Goal: Task Accomplishment & Management: Use online tool/utility

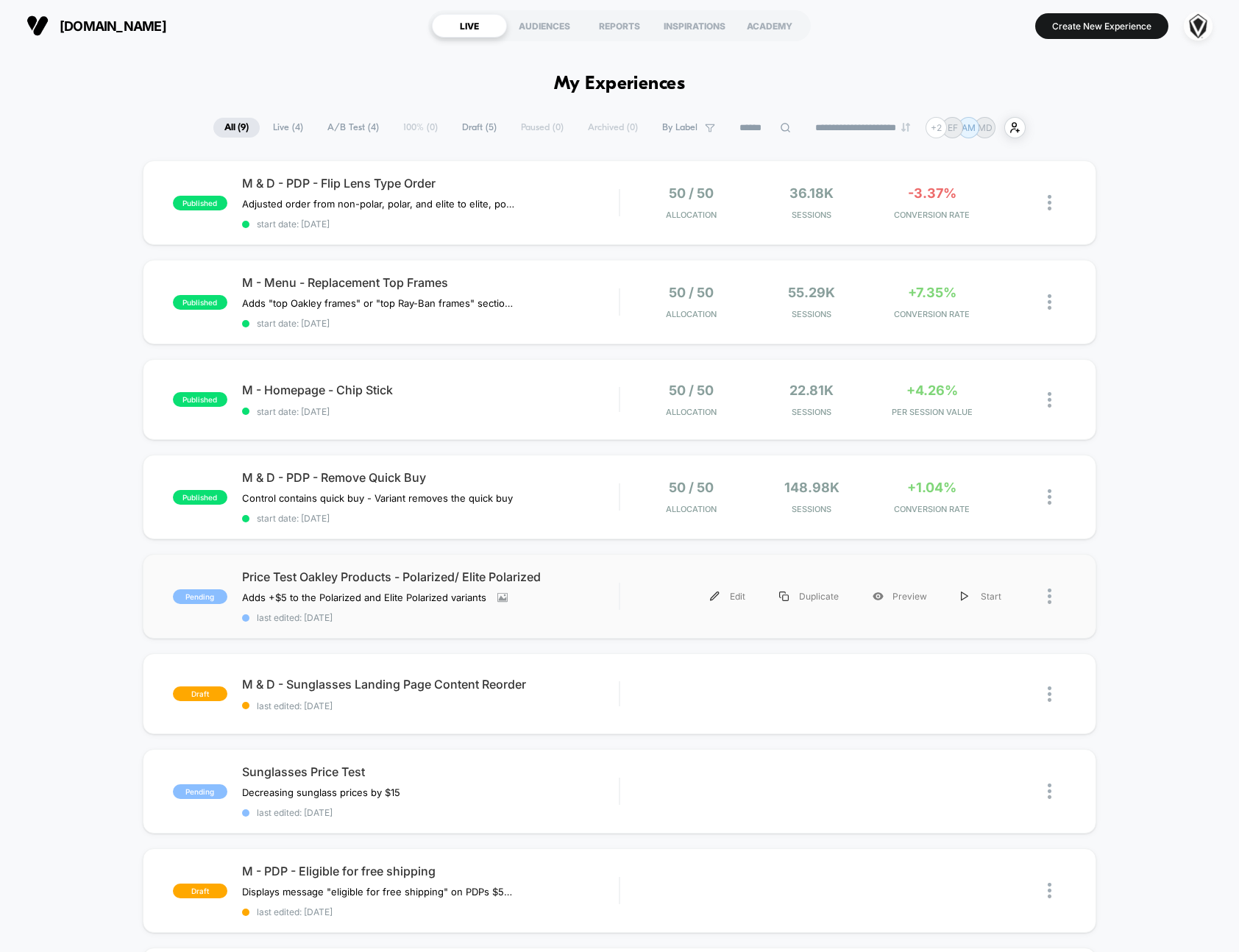
click at [622, 603] on div "Edit Duplicate Preview Start" at bounding box center [843, 596] width 446 height 33
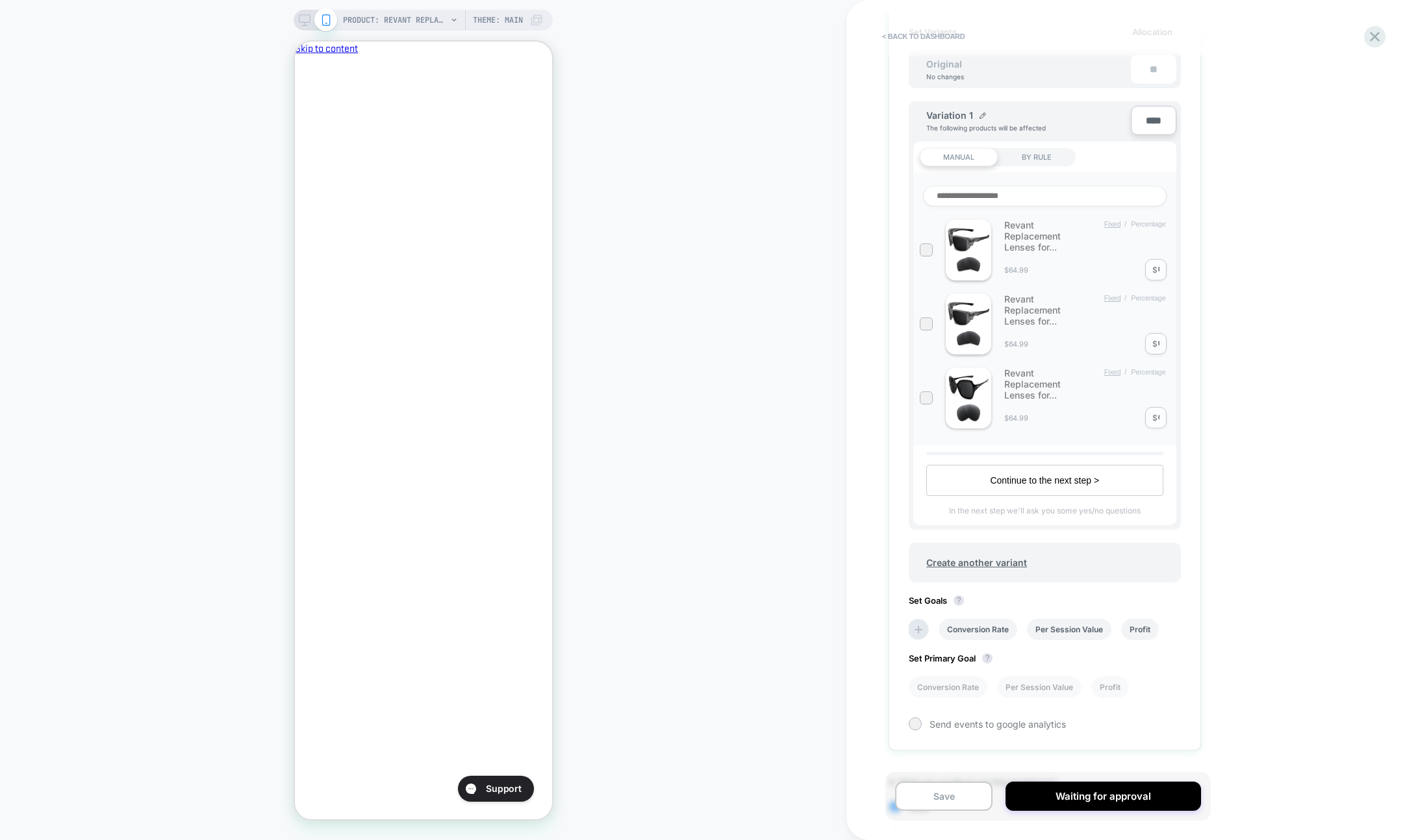
scroll to position [0, 223]
click at [312, 120] on icon "Close" at bounding box center [307, 125] width 8 height 8
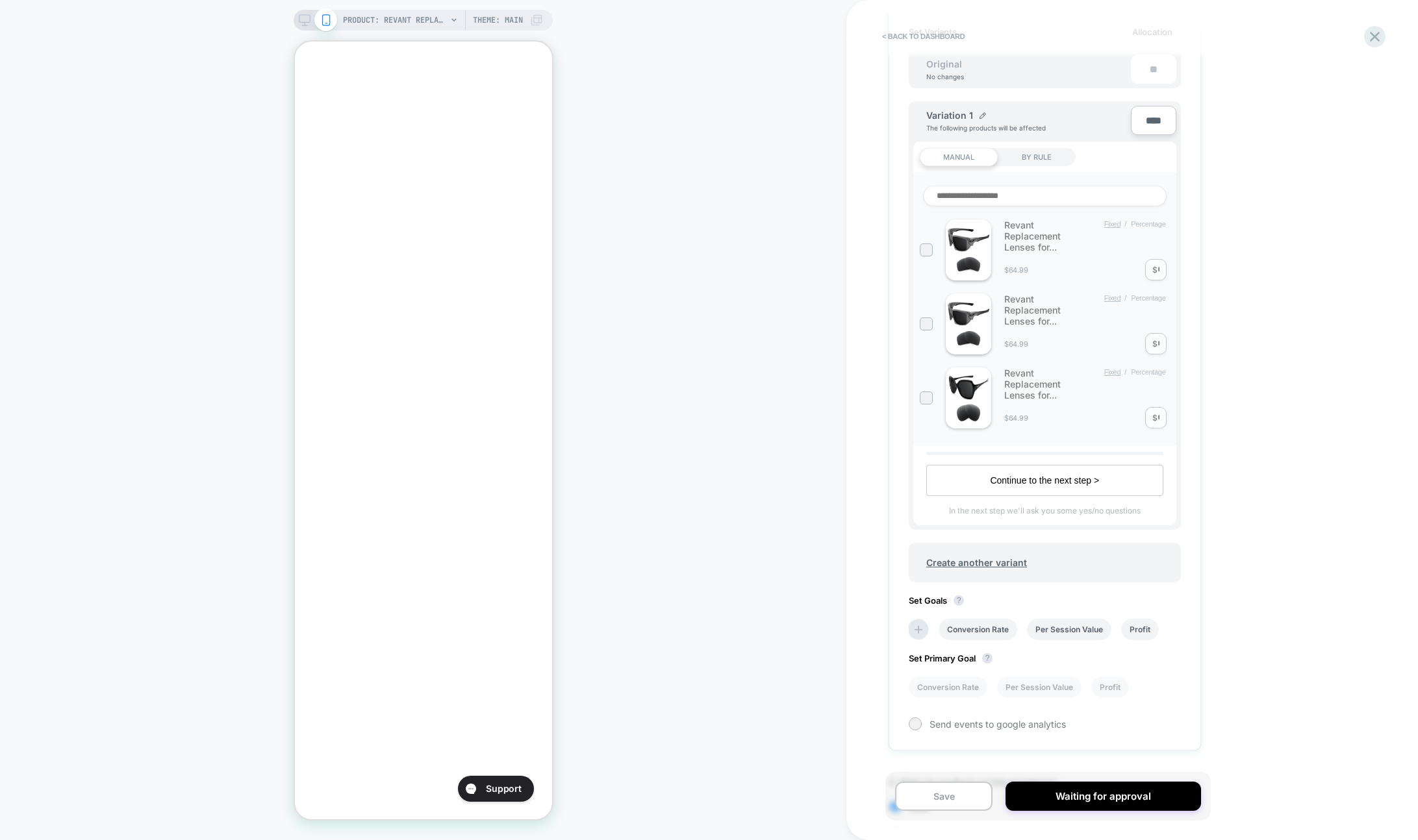
scroll to position [0, 0]
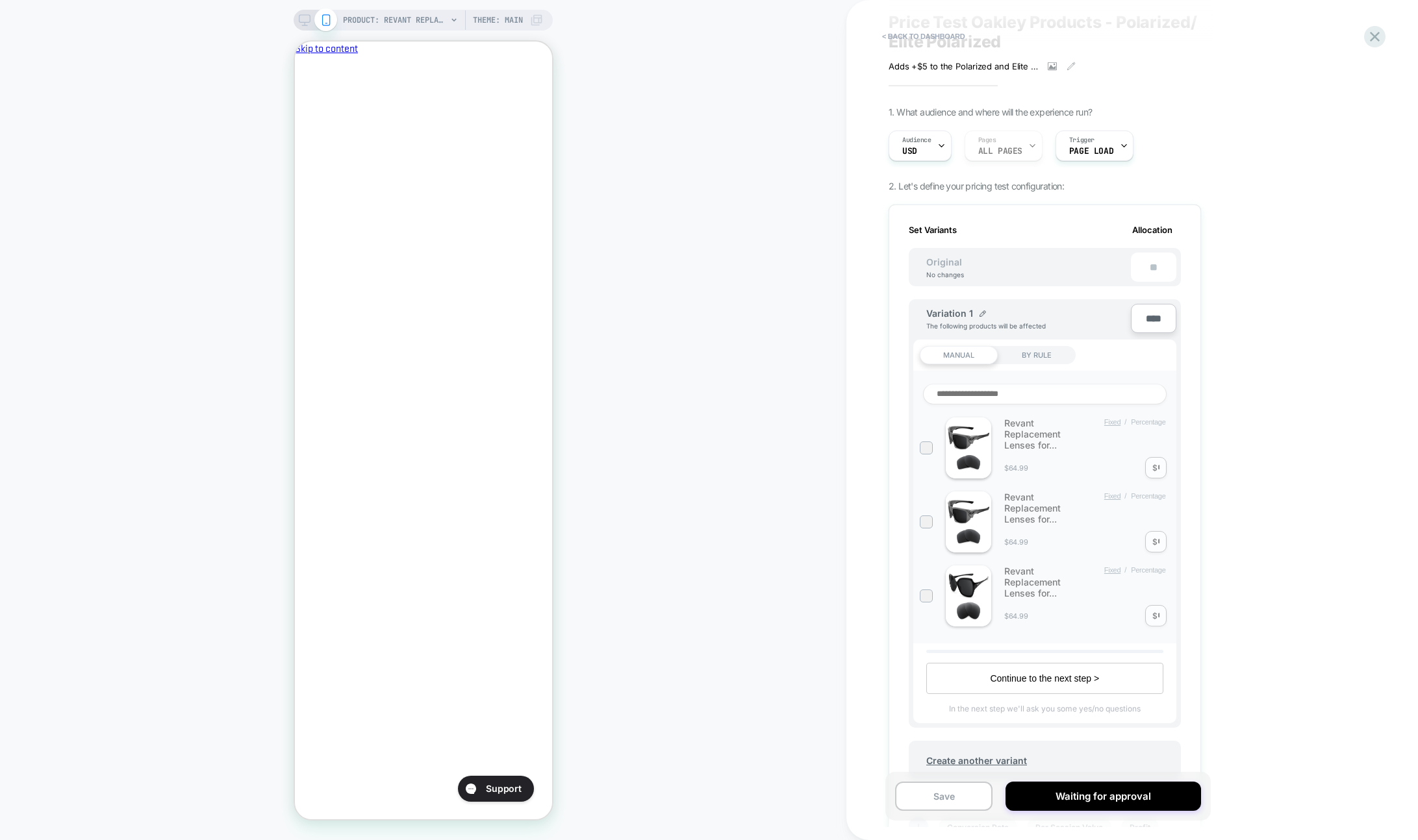
scroll to position [231, 0]
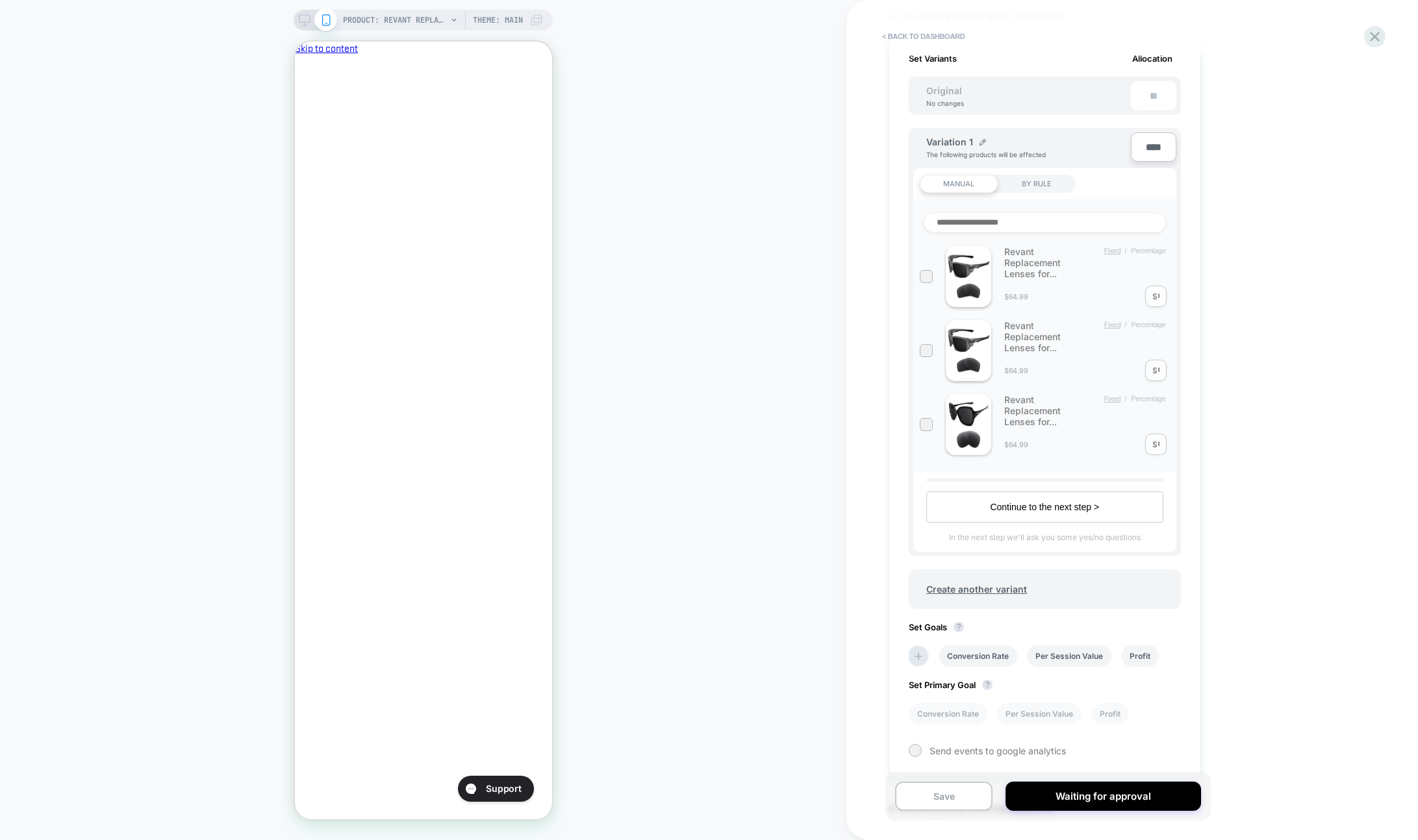
click at [988, 509] on button "Continue to the next step >" at bounding box center [1045, 507] width 237 height 31
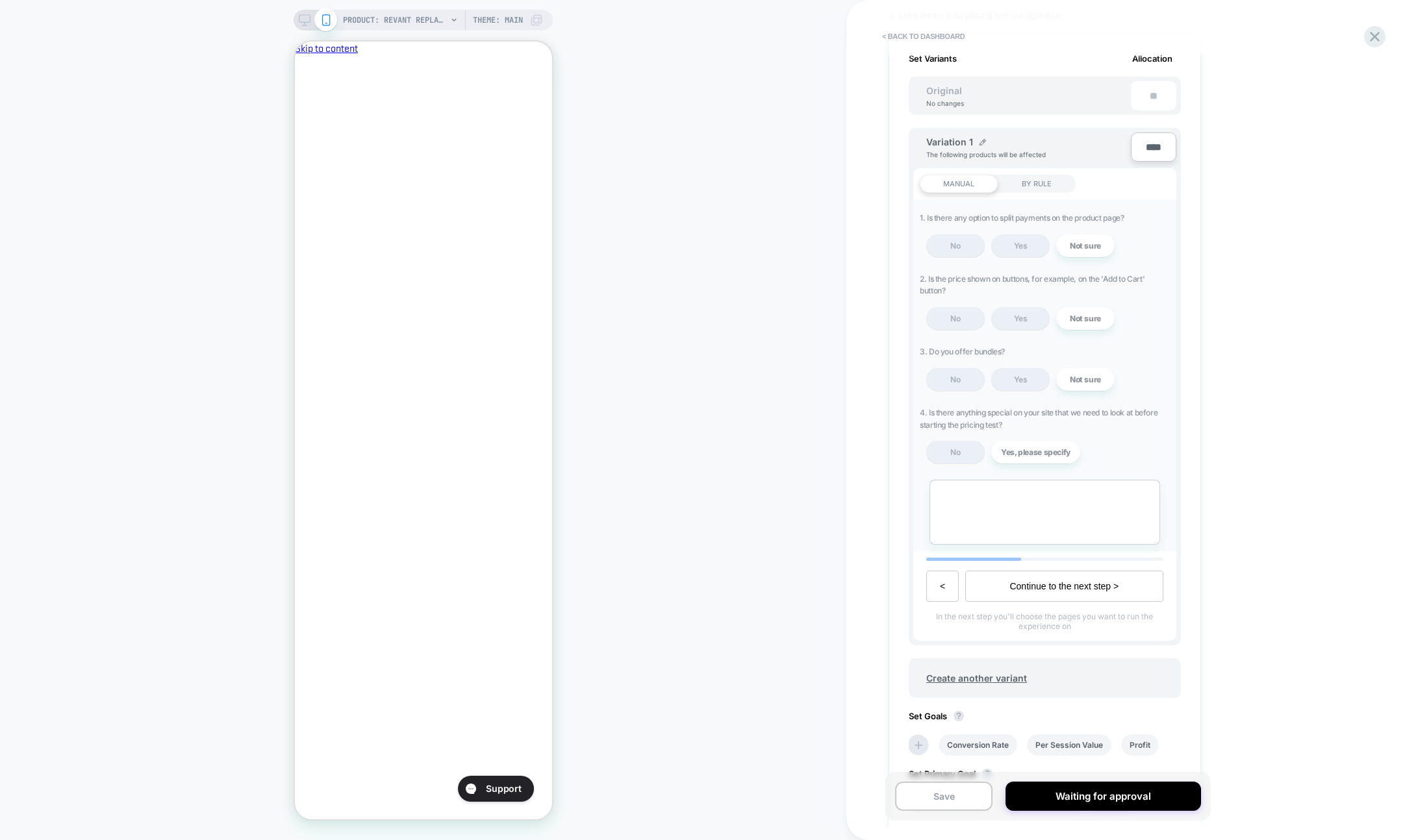
scroll to position [0, 0]
click at [1001, 582] on button "Continue to the next step >" at bounding box center [1064, 586] width 197 height 31
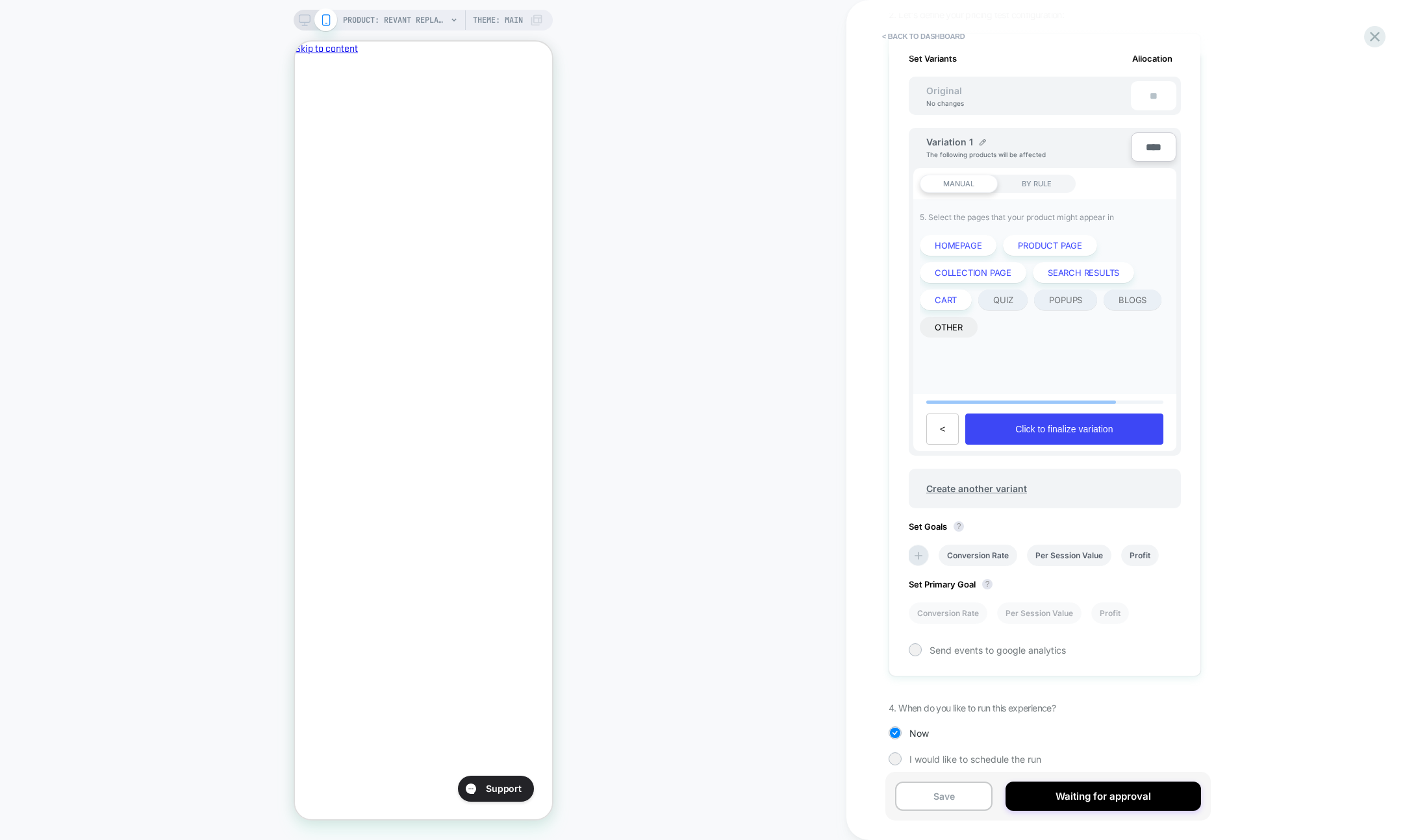
scroll to position [0, 223]
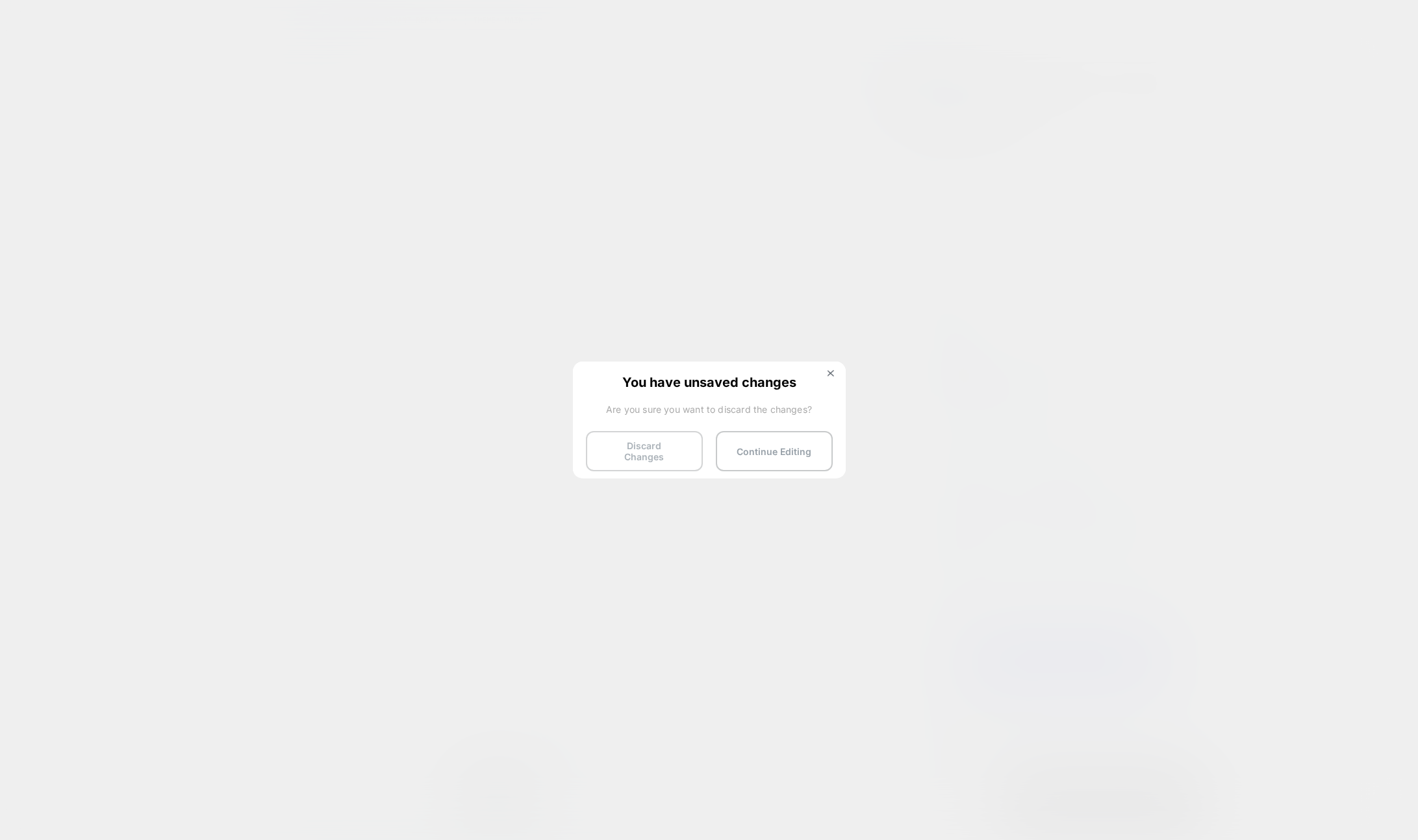
click at [669, 447] on button "Discard Changes" at bounding box center [644, 451] width 117 height 40
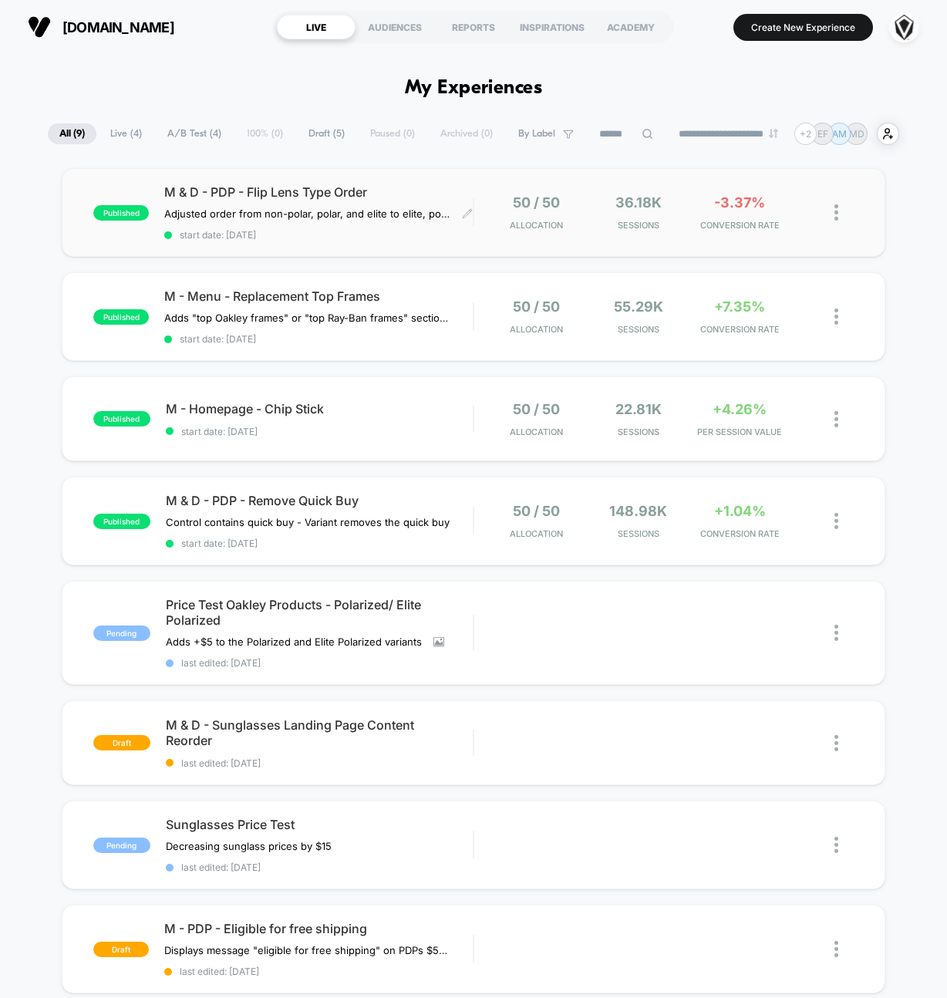
click at [317, 201] on div "M & D - PDP - Flip Lens Type Order Adjusted order from non-polar, polar, and el…" at bounding box center [318, 212] width 309 height 56
click at [376, 299] on span "M - Menu - Replacement Top Frames" at bounding box center [318, 295] width 309 height 15
click at [287, 396] on div "published M - Homepage - Chip Stick start date: [DATE] 50 / 50 Allocation 22.93…" at bounding box center [474, 418] width 824 height 85
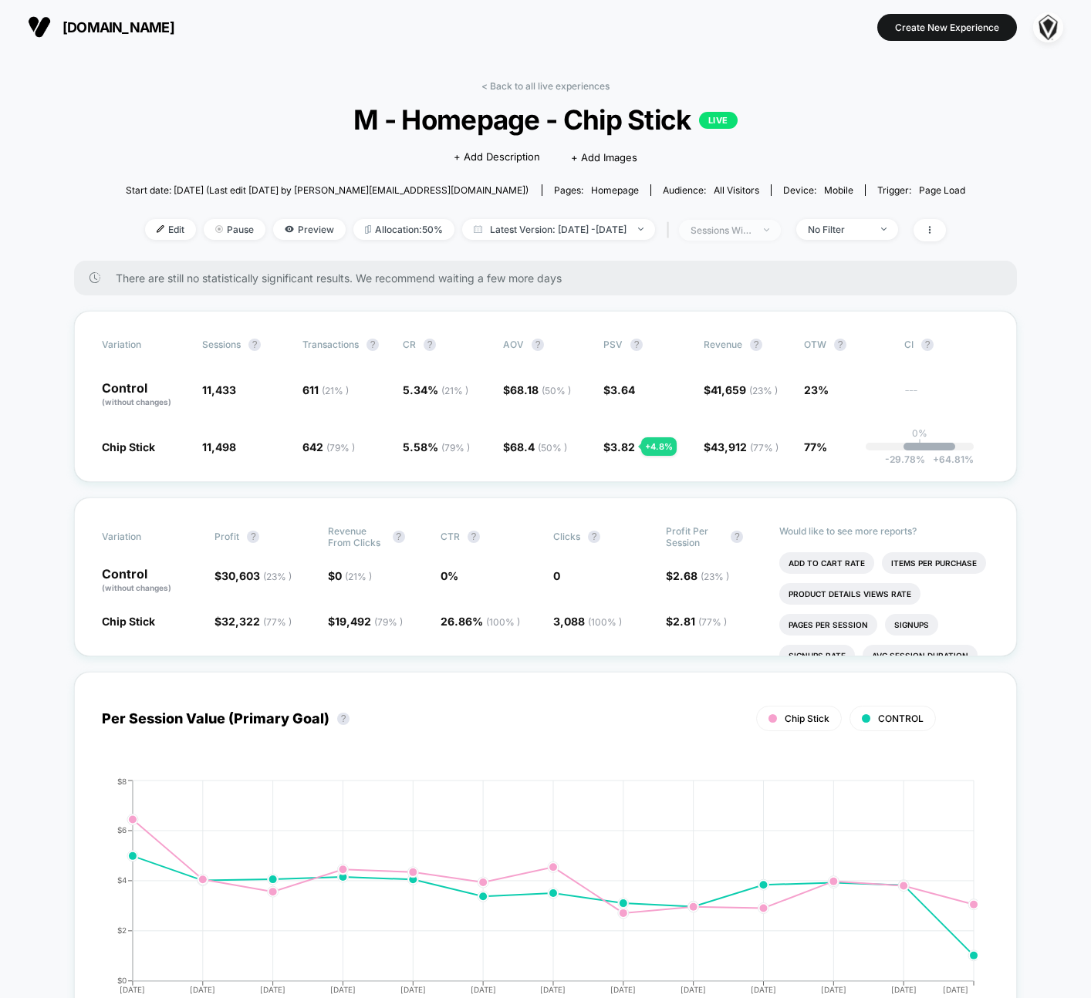
click at [781, 234] on span "sessions with impression" at bounding box center [730, 230] width 102 height 21
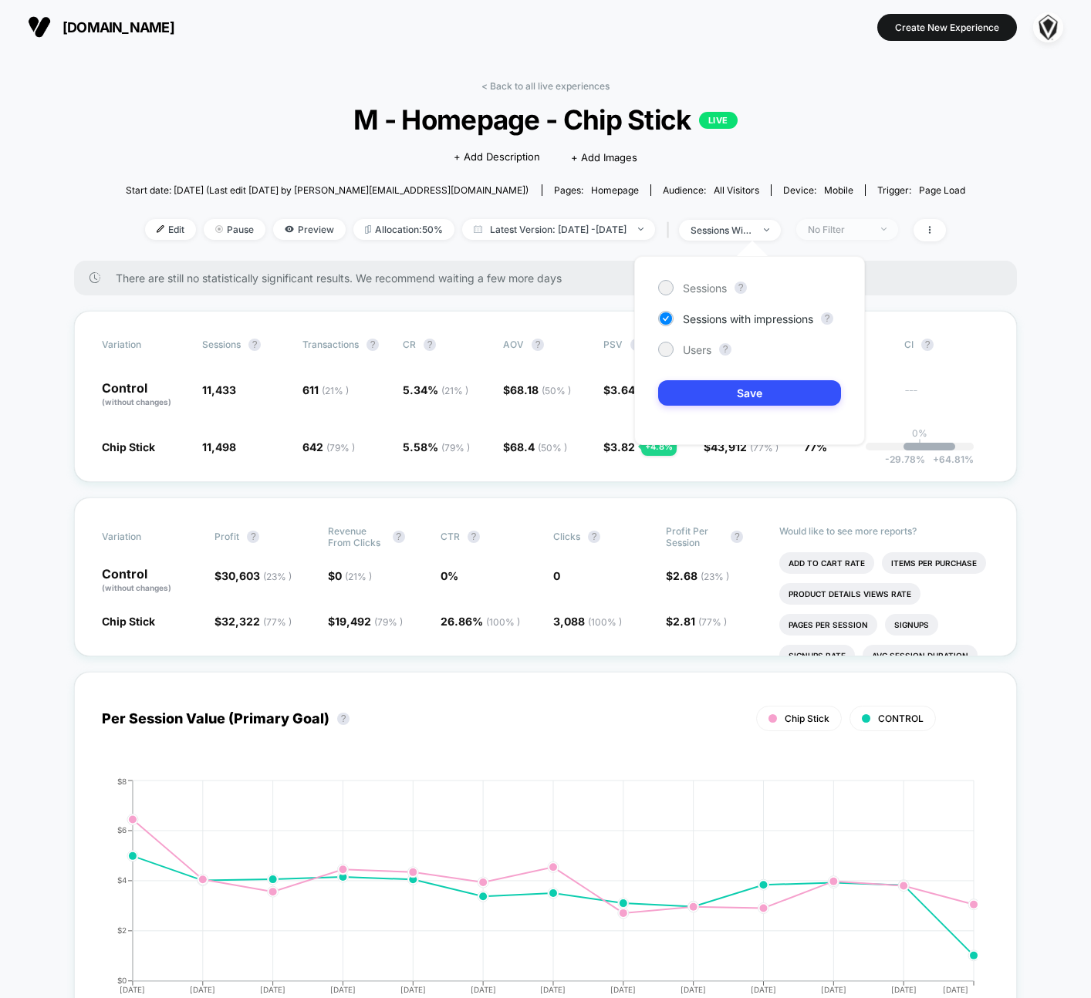
click at [853, 231] on div "No Filter" at bounding box center [839, 230] width 62 height 12
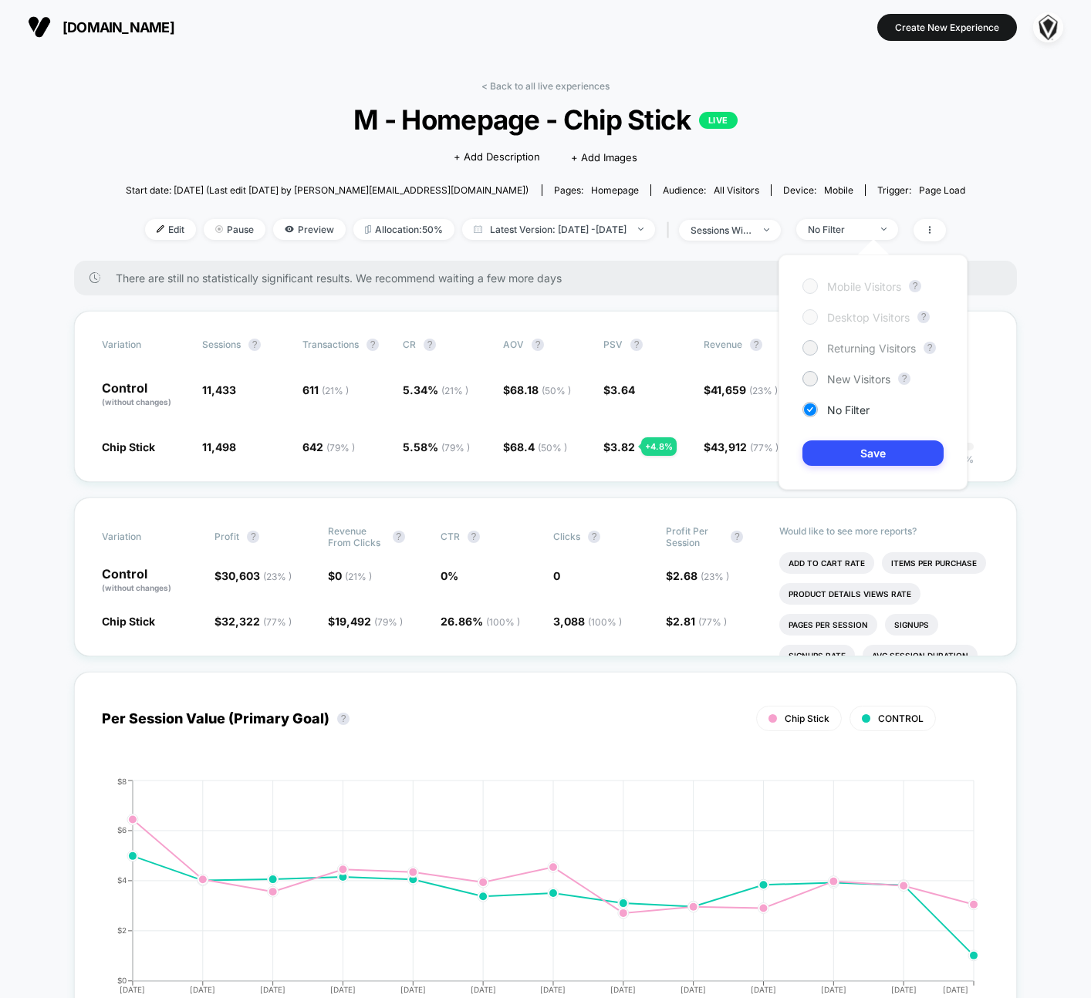
click at [858, 348] on span "Returning Visitors" at bounding box center [871, 348] width 89 height 13
click at [870, 451] on button "Save" at bounding box center [872, 452] width 141 height 25
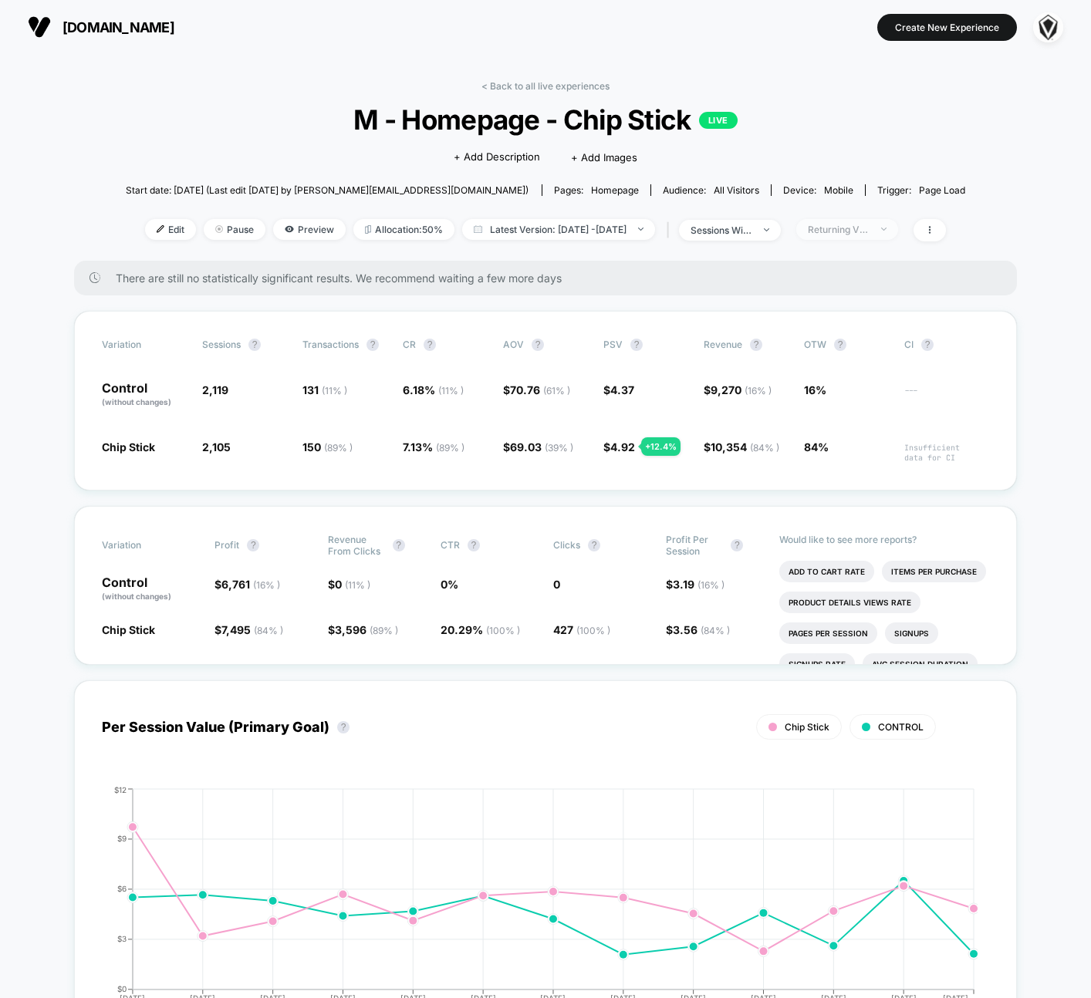
click at [868, 228] on div "Returning Visitors" at bounding box center [839, 230] width 62 height 12
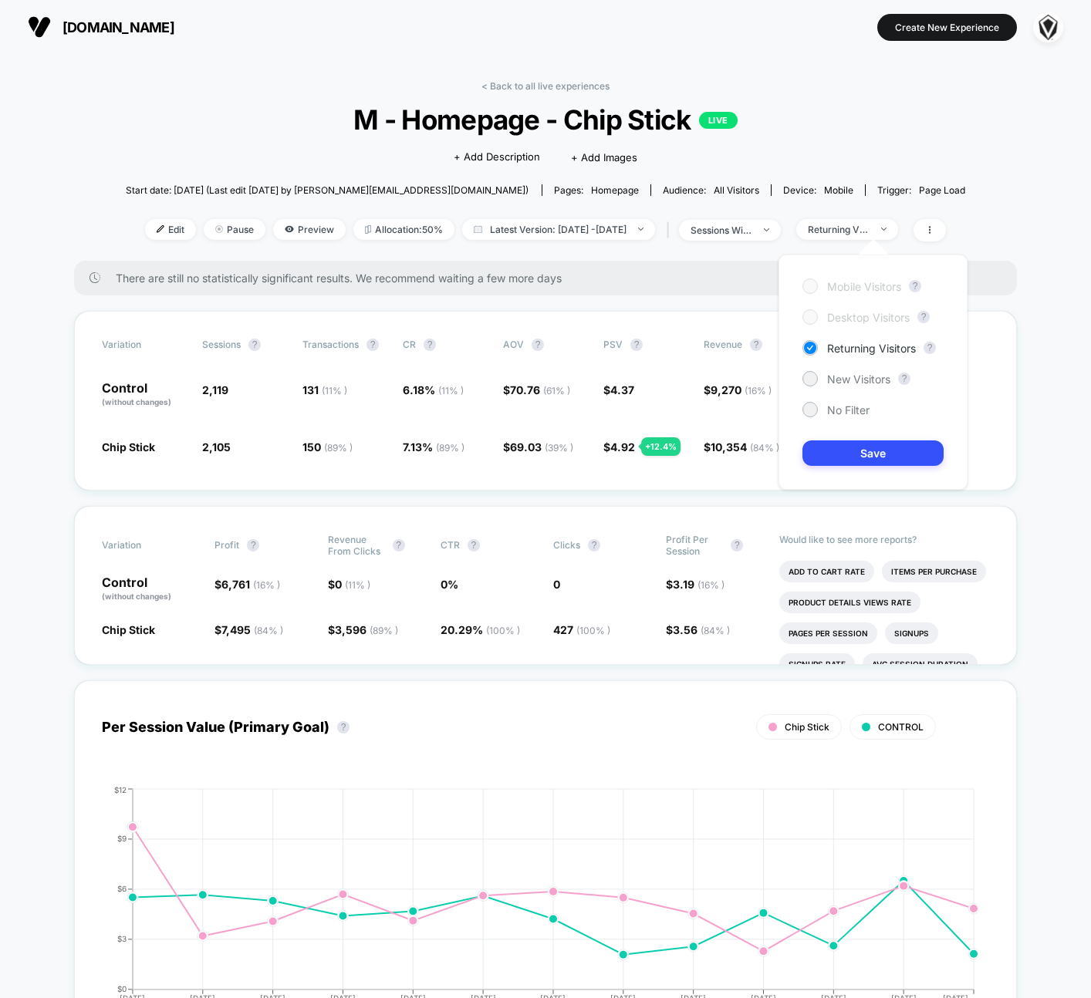
drag, startPoint x: 850, startPoint y: 377, endPoint x: 862, endPoint y: 387, distance: 15.3
click at [850, 377] on span "New Visitors" at bounding box center [858, 379] width 63 height 13
click at [889, 447] on button "Save" at bounding box center [872, 452] width 141 height 25
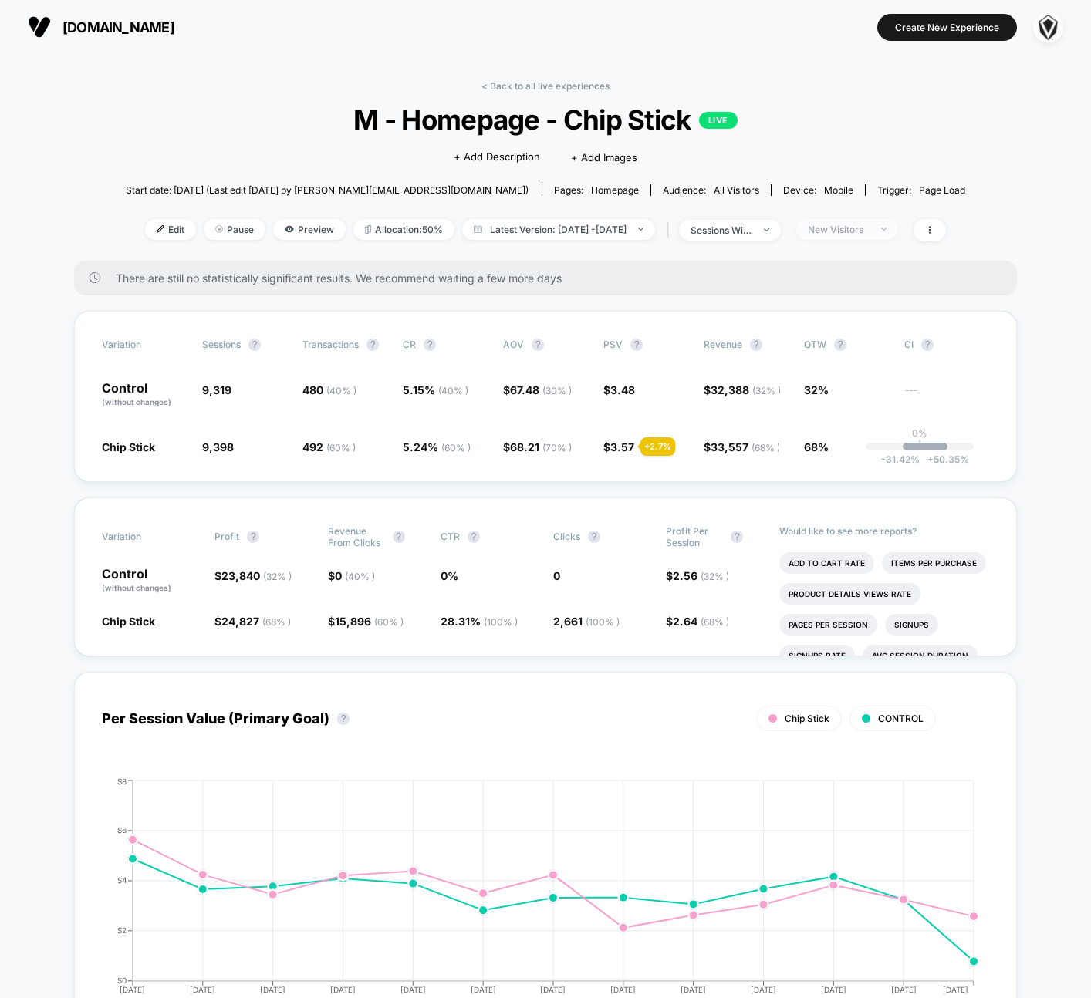
click at [844, 235] on span "New Visitors" at bounding box center [847, 229] width 102 height 21
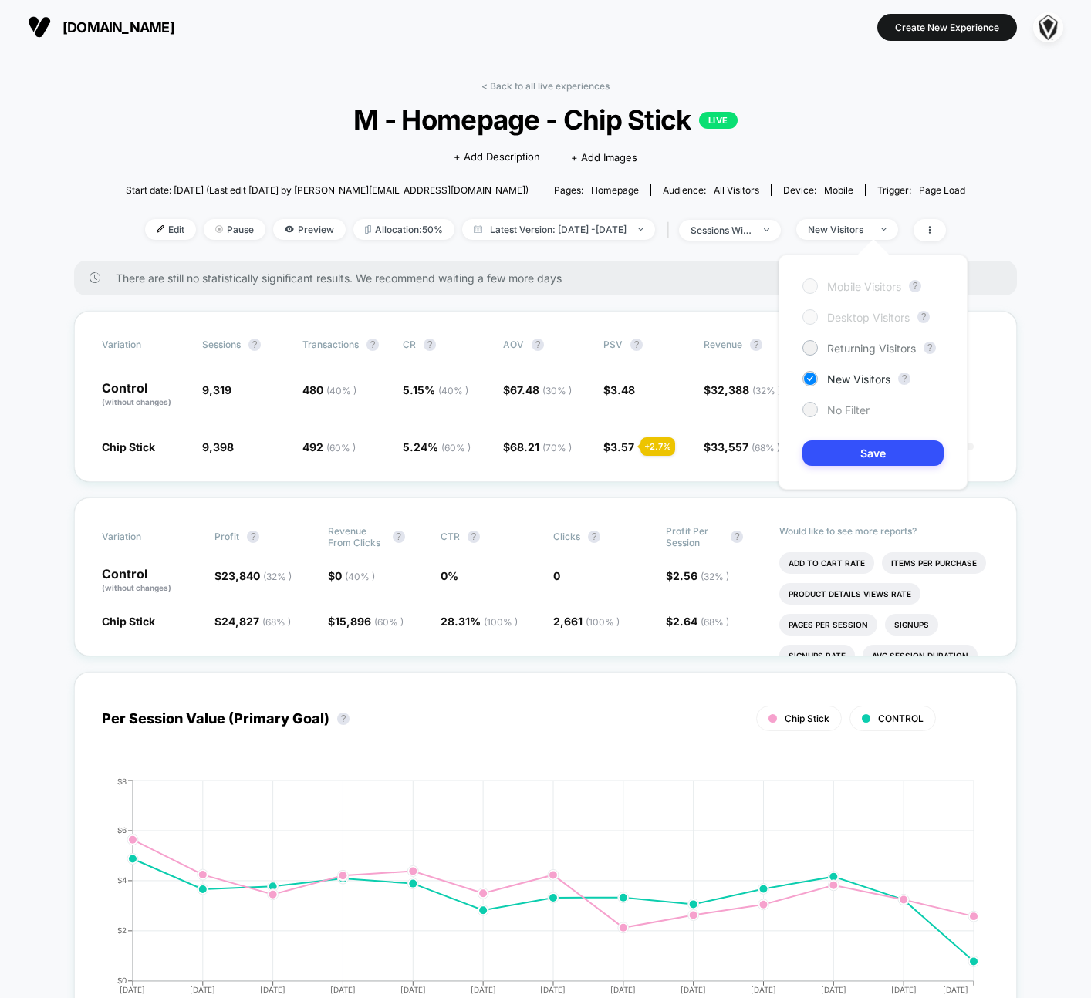
click at [823, 403] on div "No Filter" at bounding box center [835, 409] width 67 height 15
click at [858, 451] on button "Save" at bounding box center [872, 452] width 141 height 25
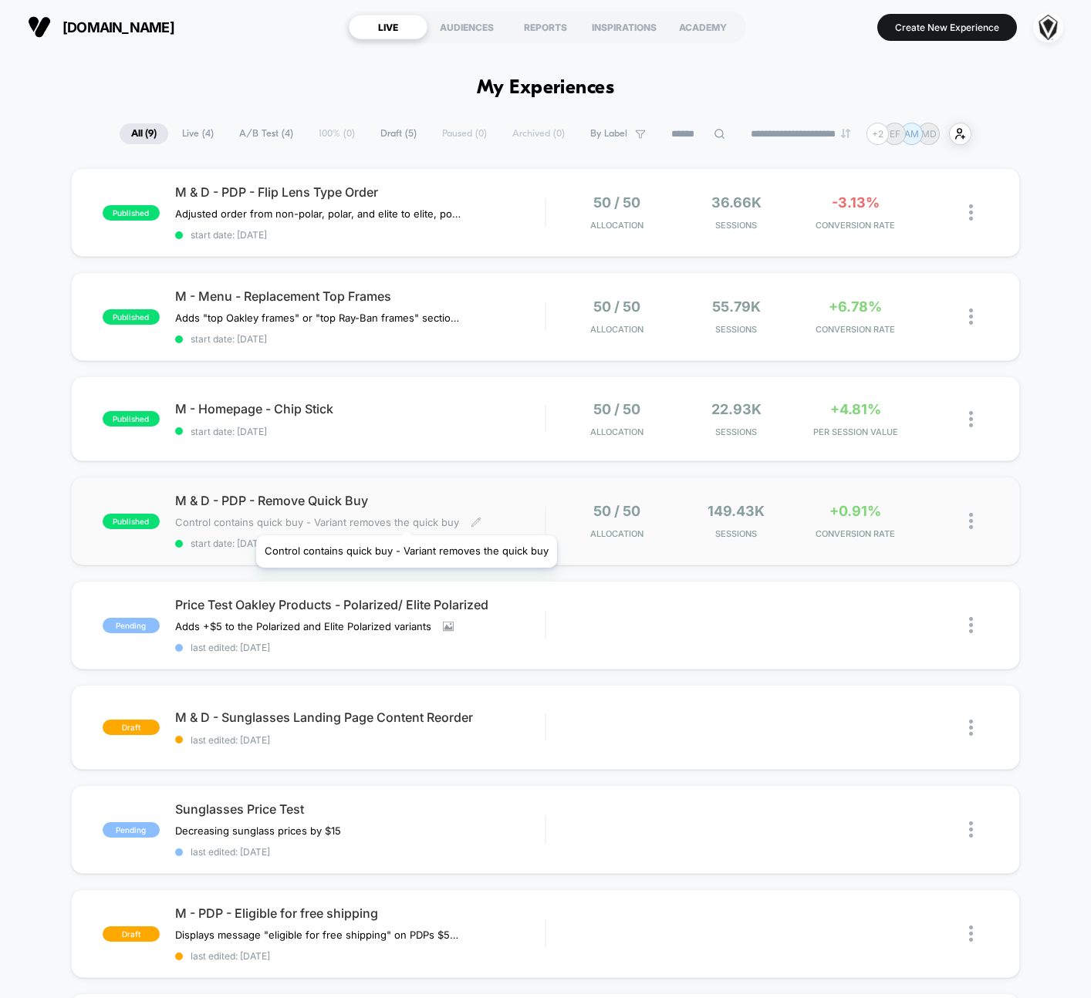
click at [405, 516] on span "Control contains quick buy - Variant removes the quick buy" at bounding box center [317, 522] width 284 height 12
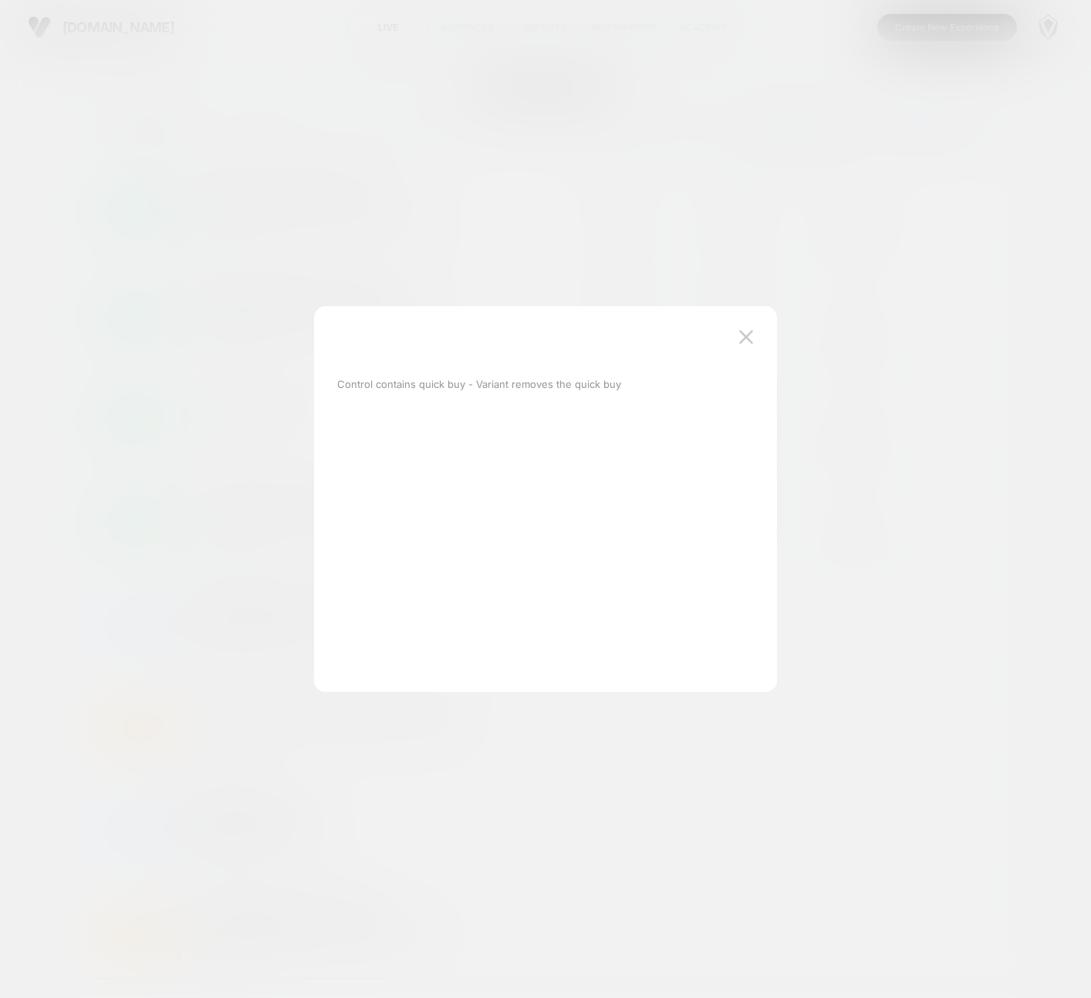
click at [223, 450] on div at bounding box center [545, 499] width 1091 height 998
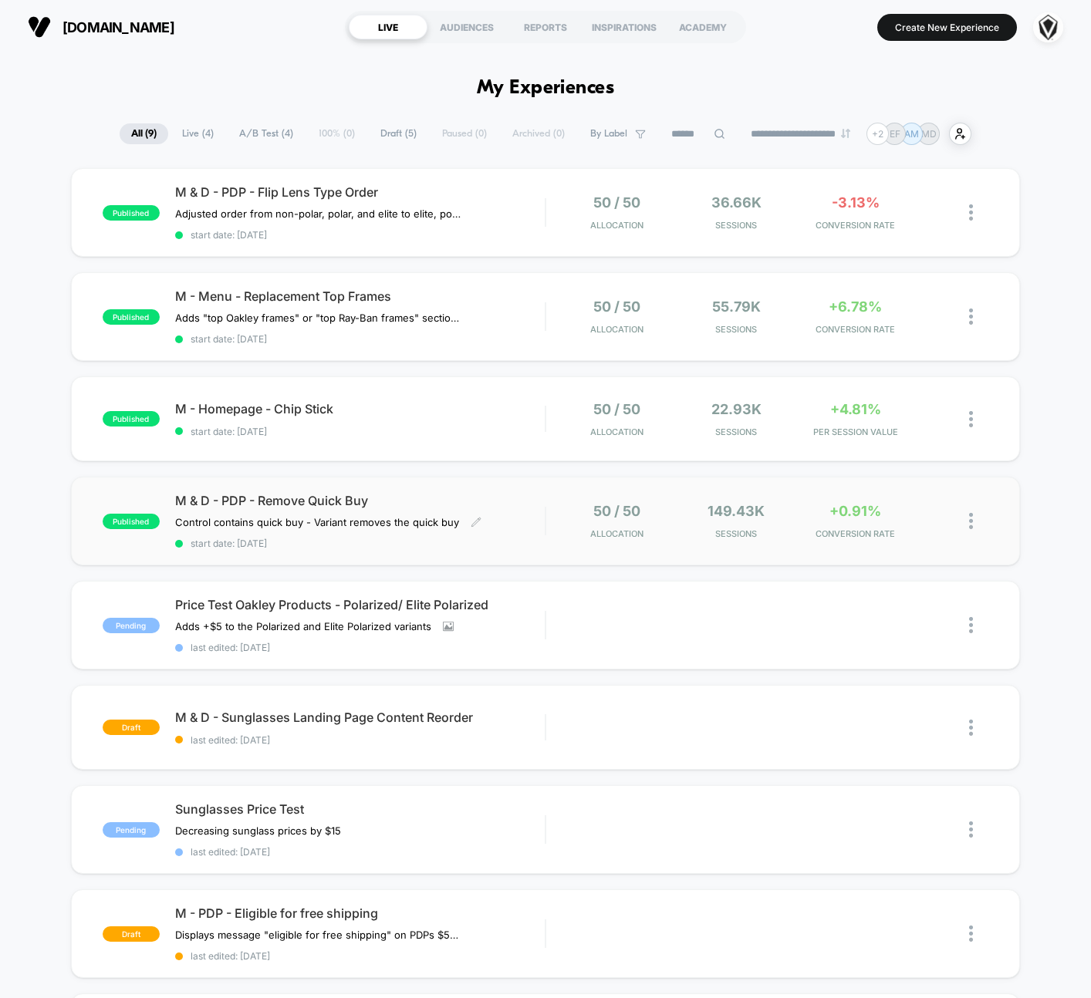
click at [252, 501] on span "M & D - PDP - Remove Quick Buy" at bounding box center [359, 500] width 369 height 15
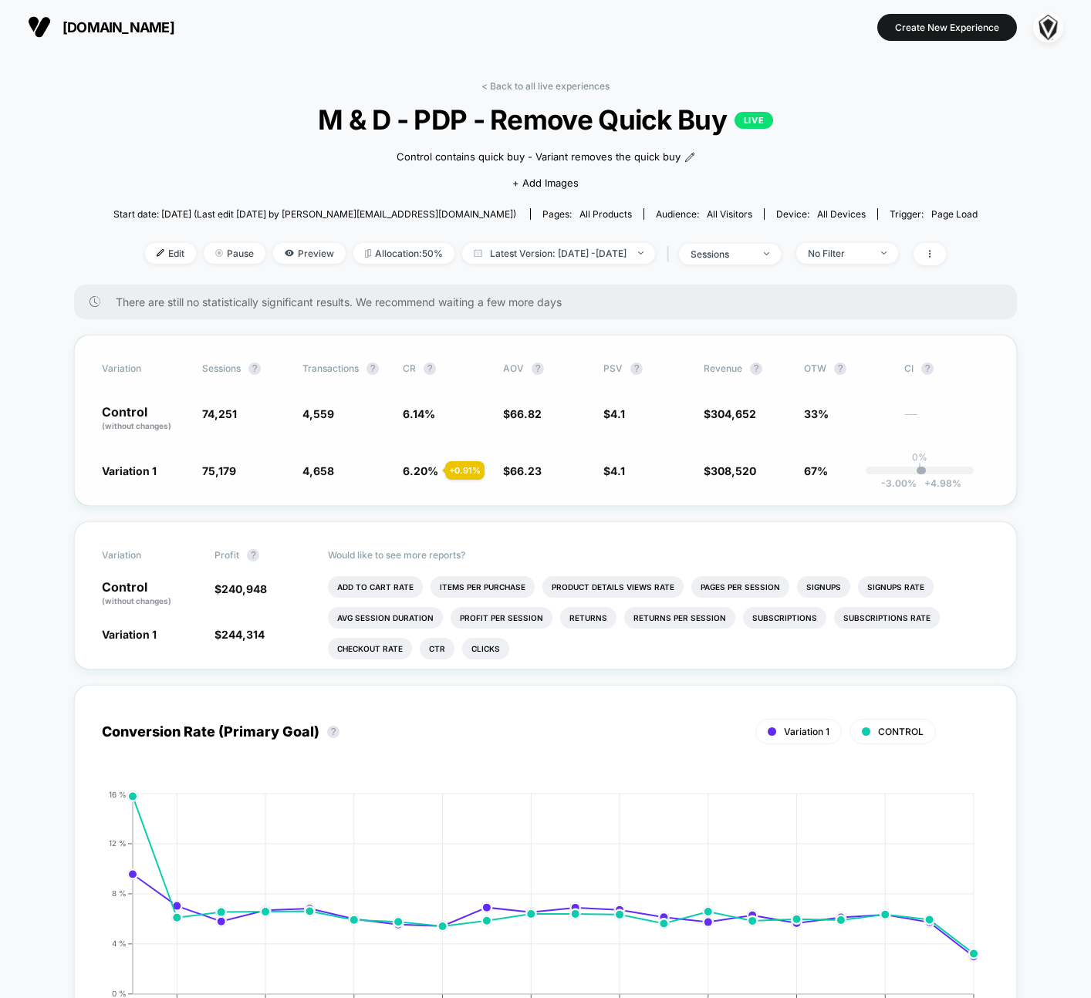
click at [613, 368] on span "PSV" at bounding box center [612, 369] width 19 height 12
click at [934, 253] on icon at bounding box center [929, 253] width 9 height 9
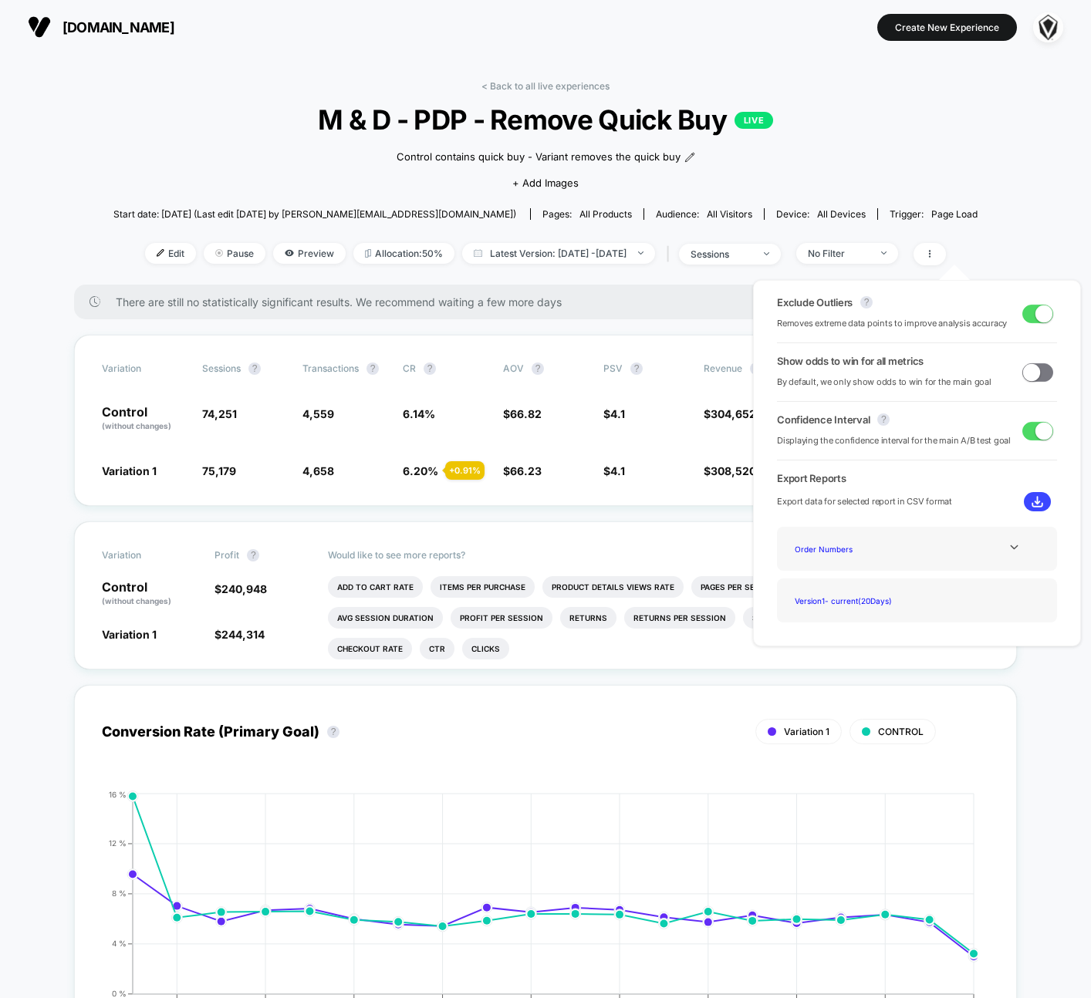
click at [1036, 378] on span at bounding box center [1037, 372] width 31 height 19
click at [1036, 378] on span at bounding box center [1043, 371] width 17 height 17
click at [1036, 378] on span at bounding box center [1037, 372] width 31 height 19
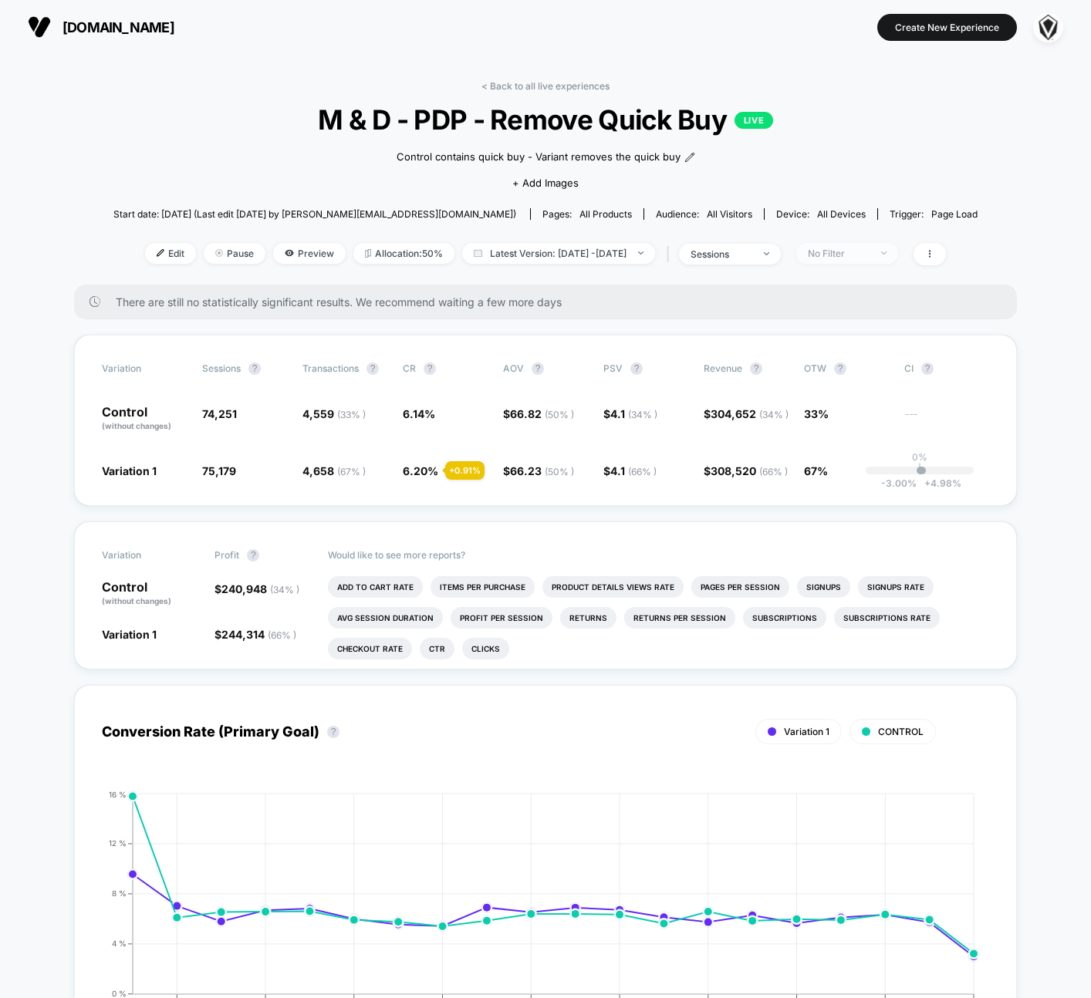
click at [845, 255] on div "No Filter" at bounding box center [839, 254] width 62 height 12
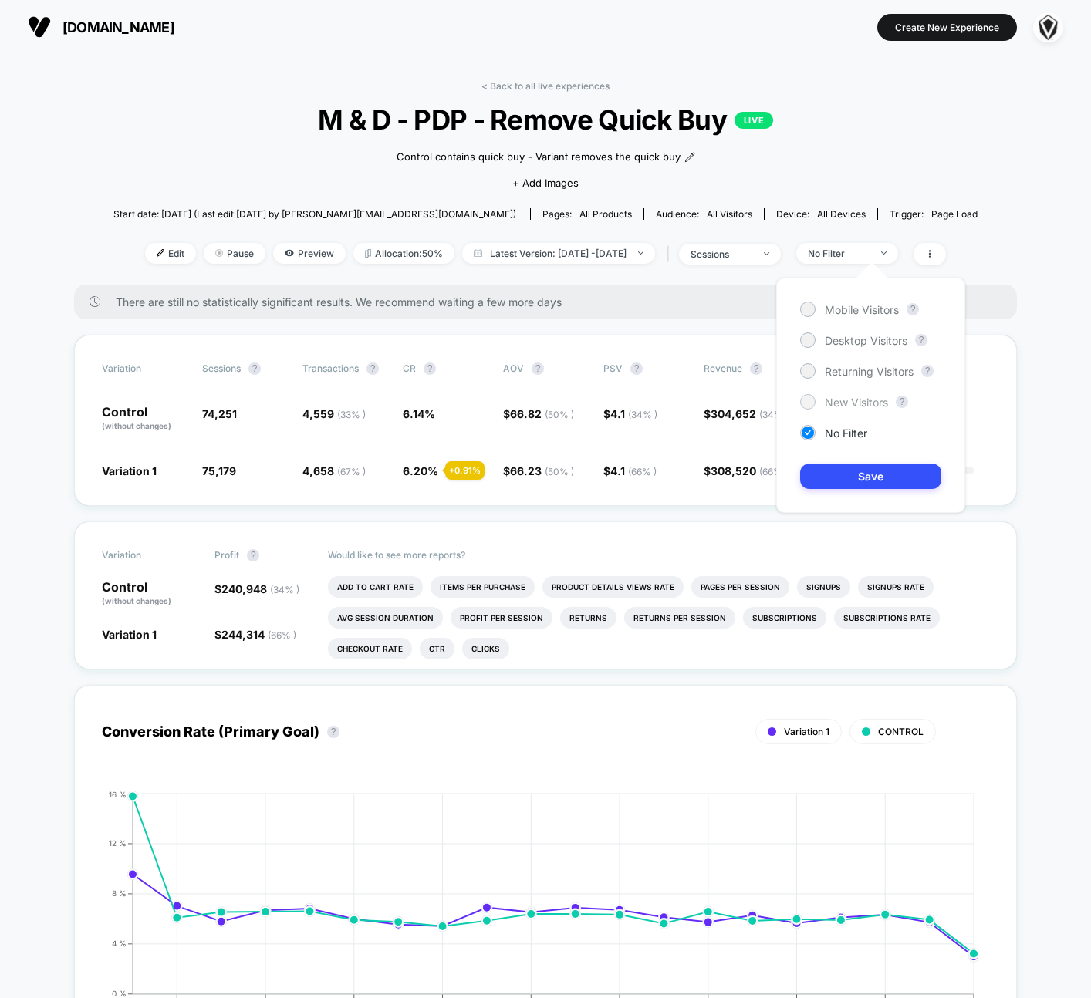
click at [851, 406] on span "New Visitors" at bounding box center [855, 402] width 63 height 13
click at [845, 473] on button "Save" at bounding box center [870, 476] width 141 height 25
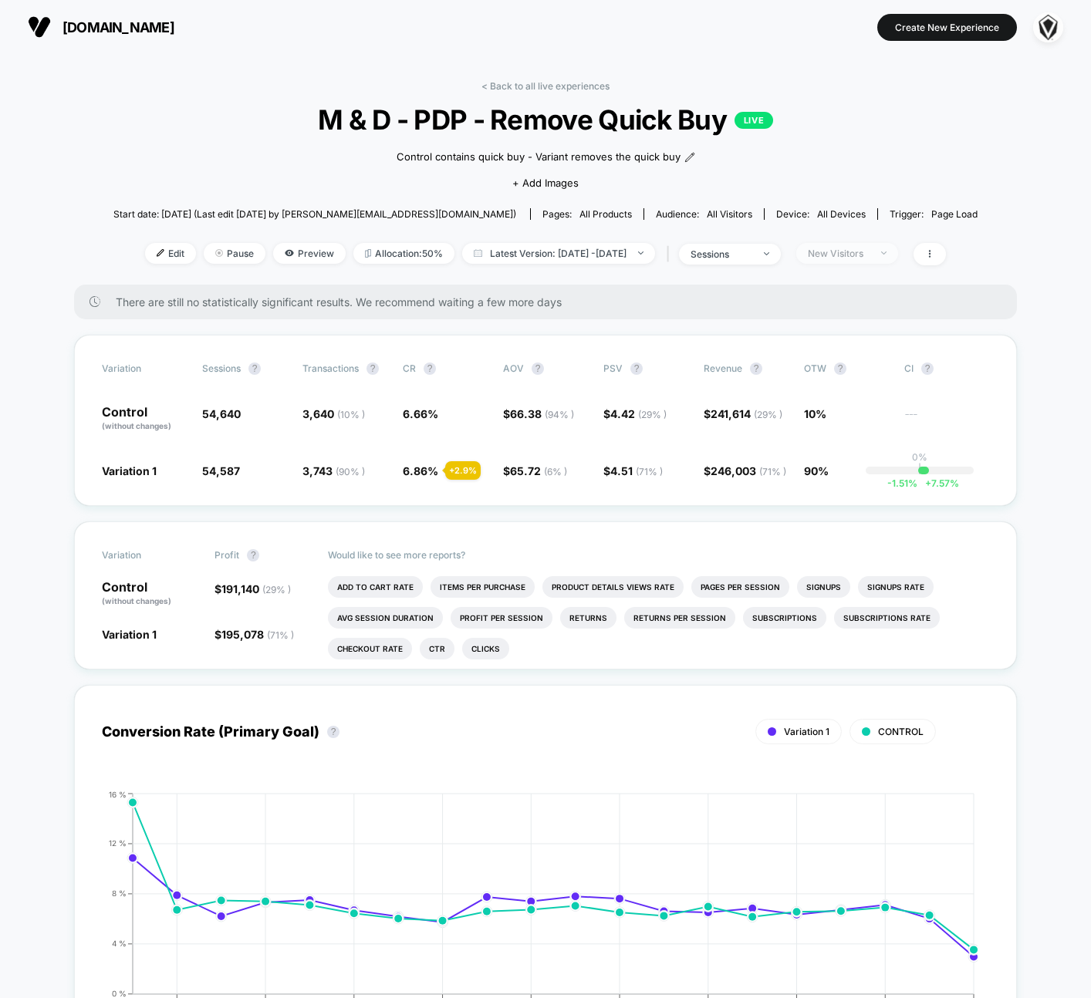
click at [854, 258] on span "New Visitors" at bounding box center [847, 253] width 102 height 21
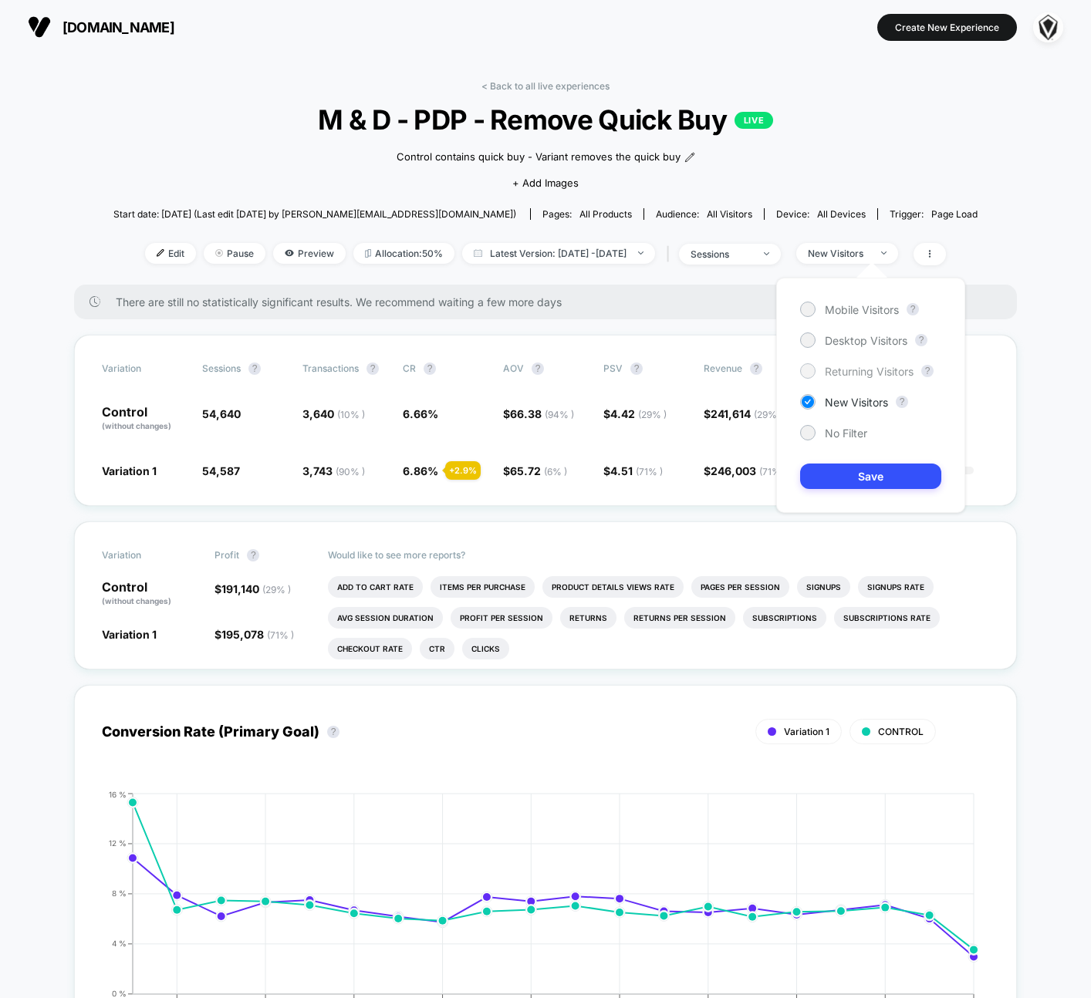
click at [852, 370] on span "Returning Visitors" at bounding box center [868, 371] width 89 height 13
click at [846, 477] on button "Save" at bounding box center [870, 476] width 141 height 25
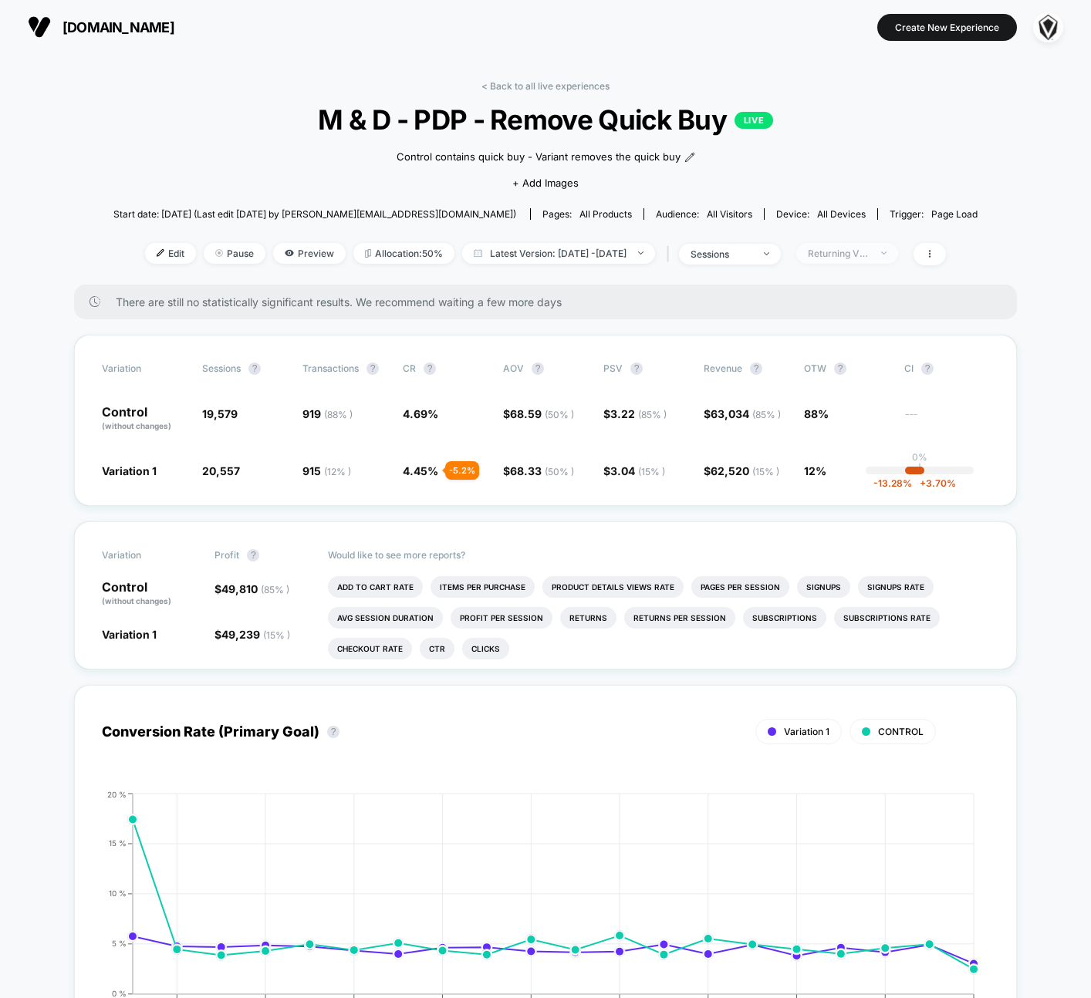
click at [855, 255] on div "Returning Visitors" at bounding box center [839, 254] width 62 height 12
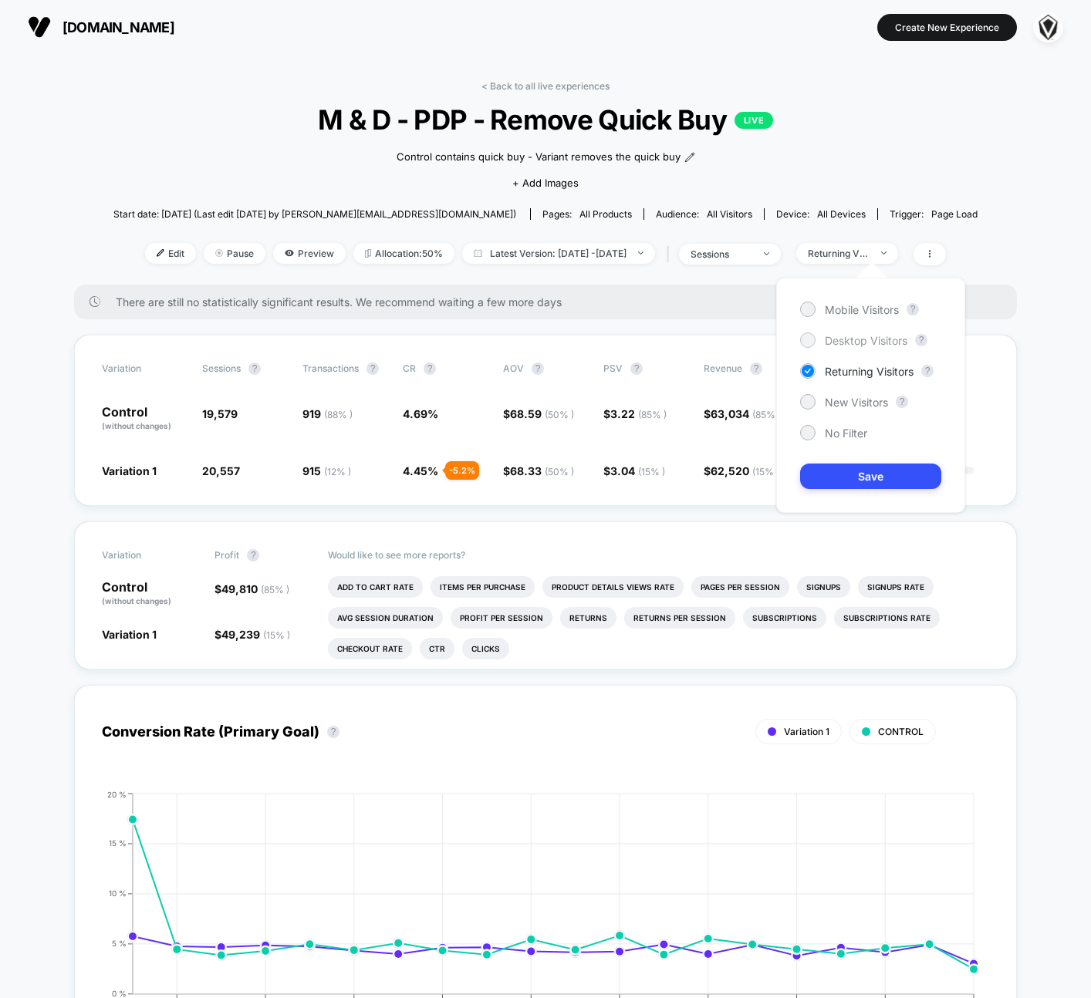
click at [839, 346] on span "Desktop Visitors" at bounding box center [865, 340] width 83 height 13
click at [859, 482] on button "Save" at bounding box center [870, 476] width 141 height 25
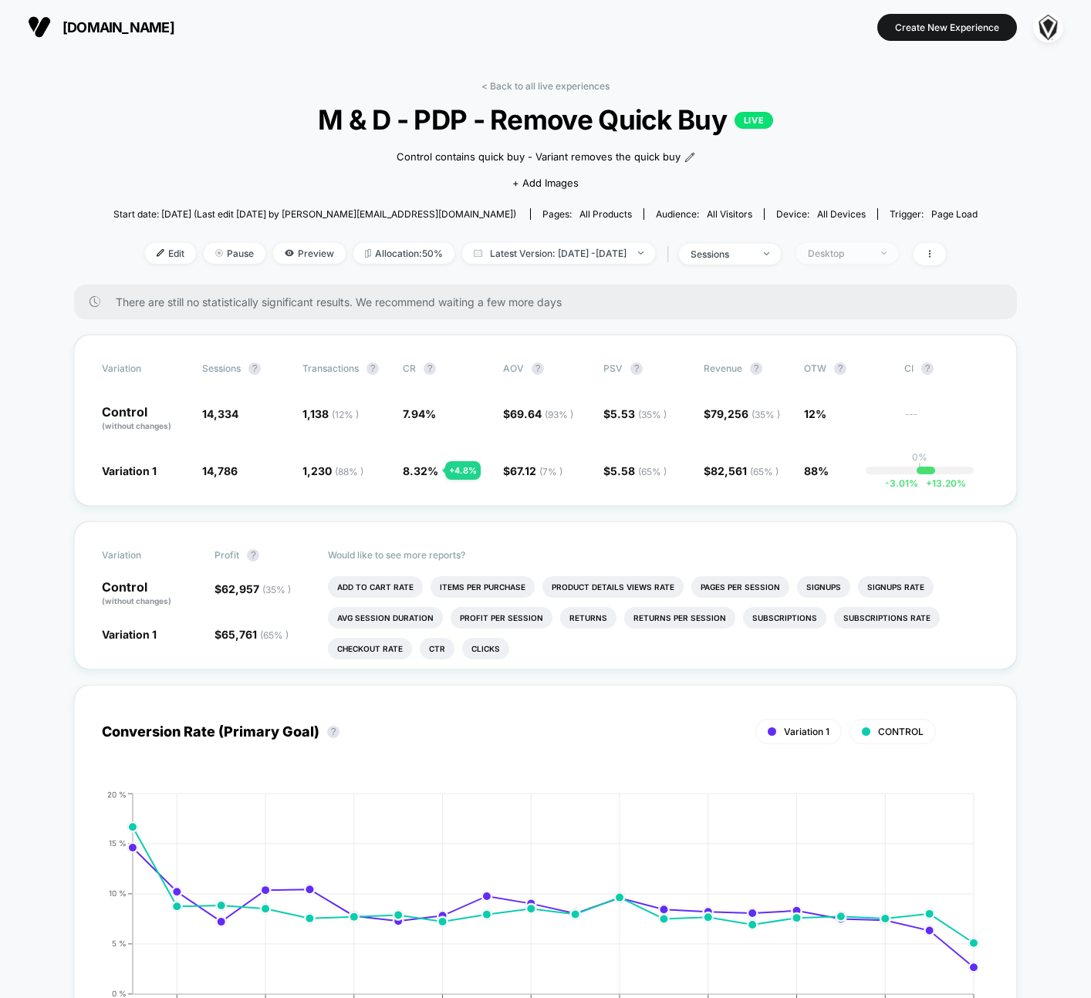
click at [848, 251] on div "Desktop" at bounding box center [839, 254] width 62 height 12
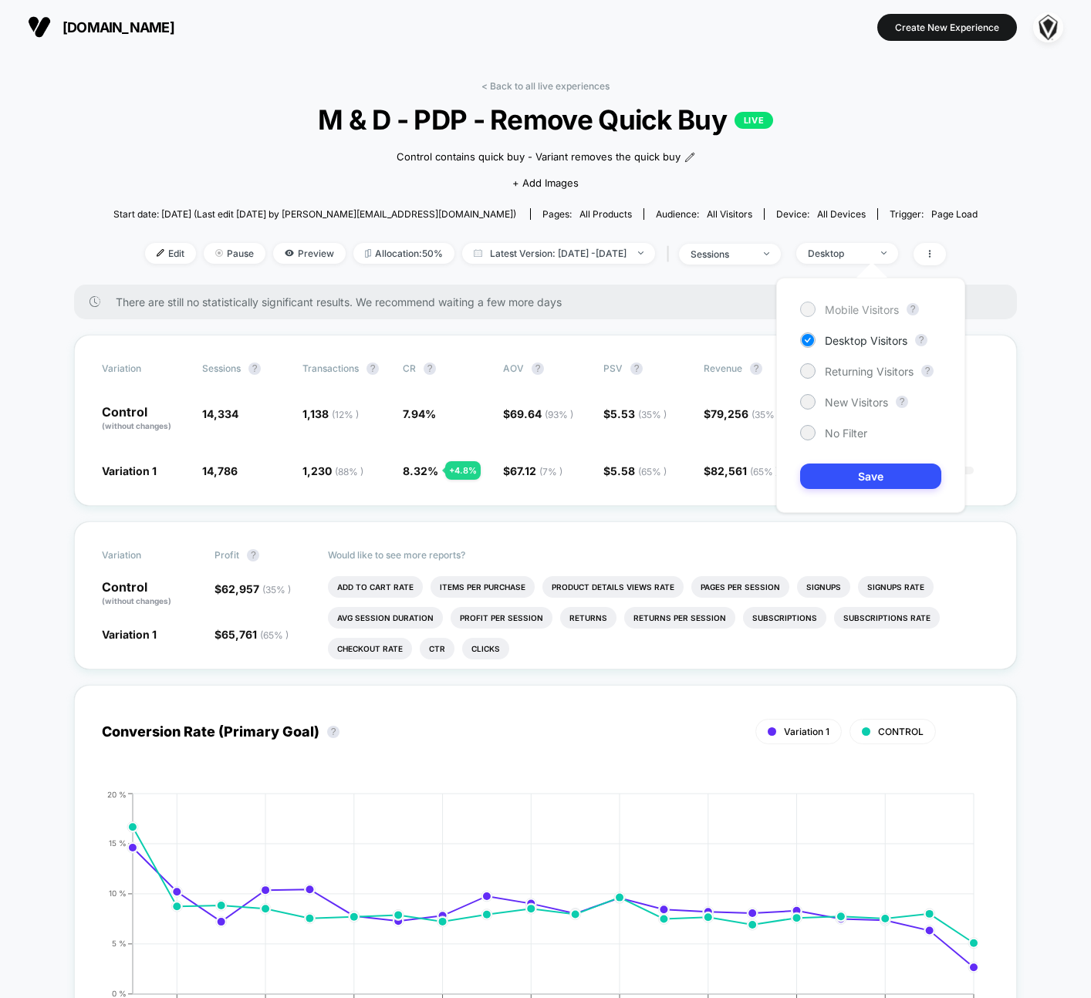
click at [850, 310] on span "Mobile Visitors" at bounding box center [861, 309] width 74 height 13
click at [856, 478] on button "Save" at bounding box center [870, 476] width 141 height 25
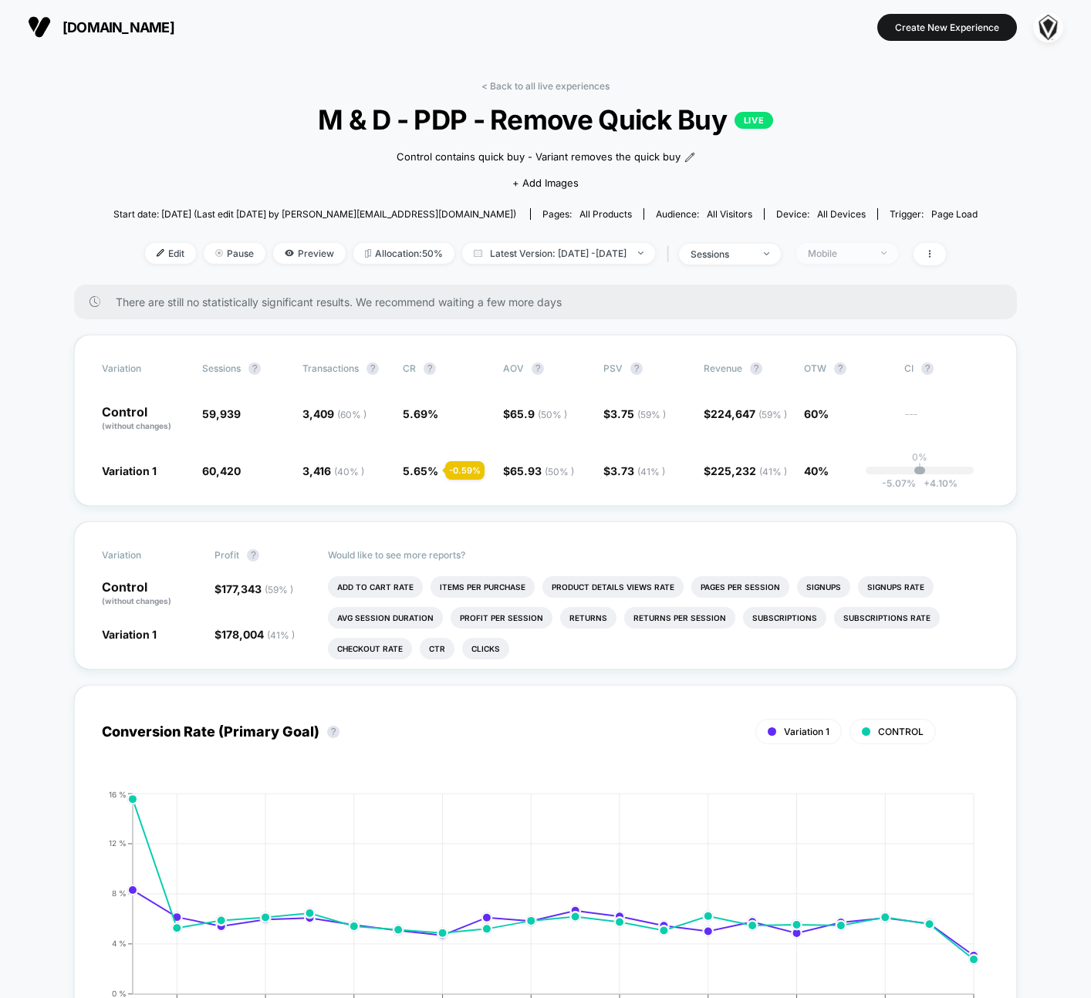
click at [854, 255] on div "Mobile" at bounding box center [839, 254] width 62 height 12
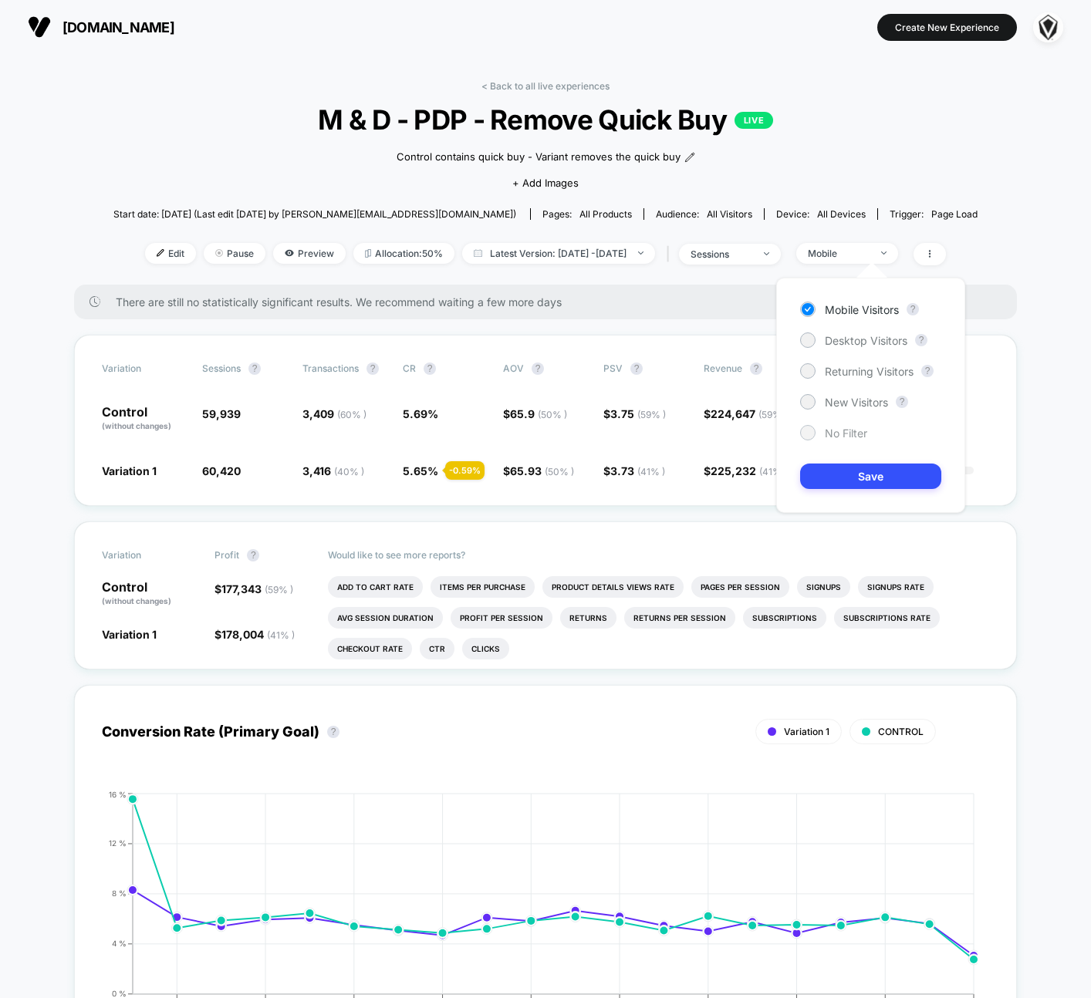
click at [838, 431] on span "No Filter" at bounding box center [845, 433] width 42 height 13
click at [846, 470] on button "Save" at bounding box center [870, 476] width 141 height 25
